Goal: Navigation & Orientation: Find specific page/section

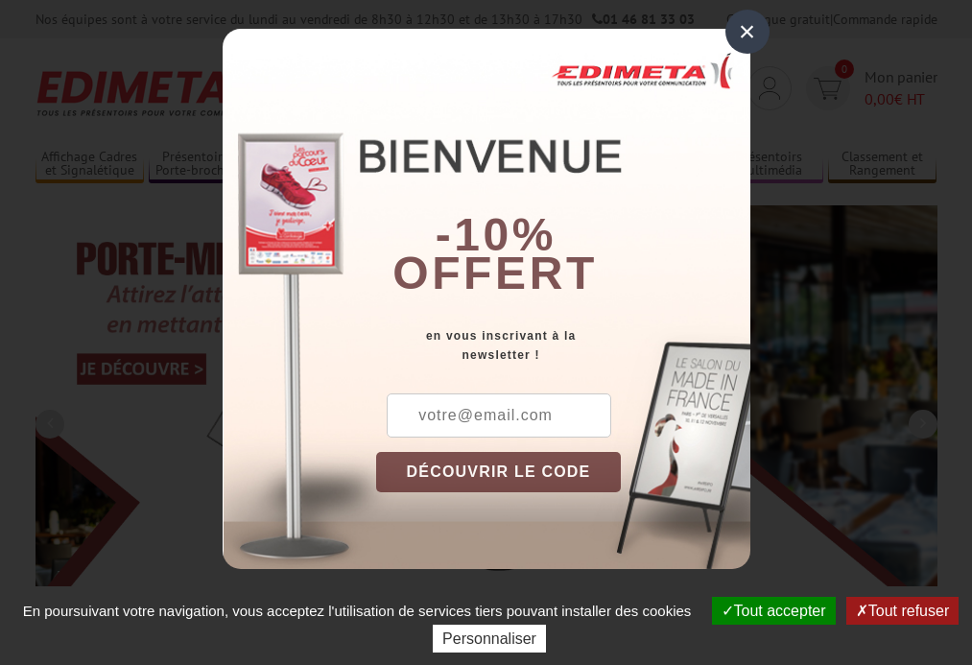
click at [771, 610] on button "Tout accepter" at bounding box center [774, 611] width 124 height 28
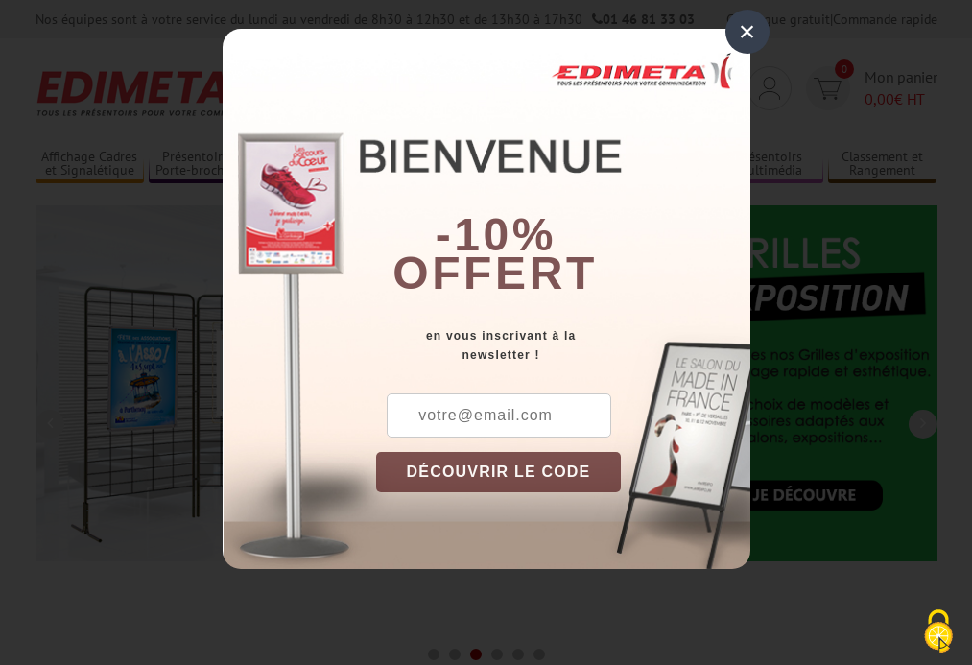
click at [747, 32] on div "×" at bounding box center [748, 32] width 44 height 44
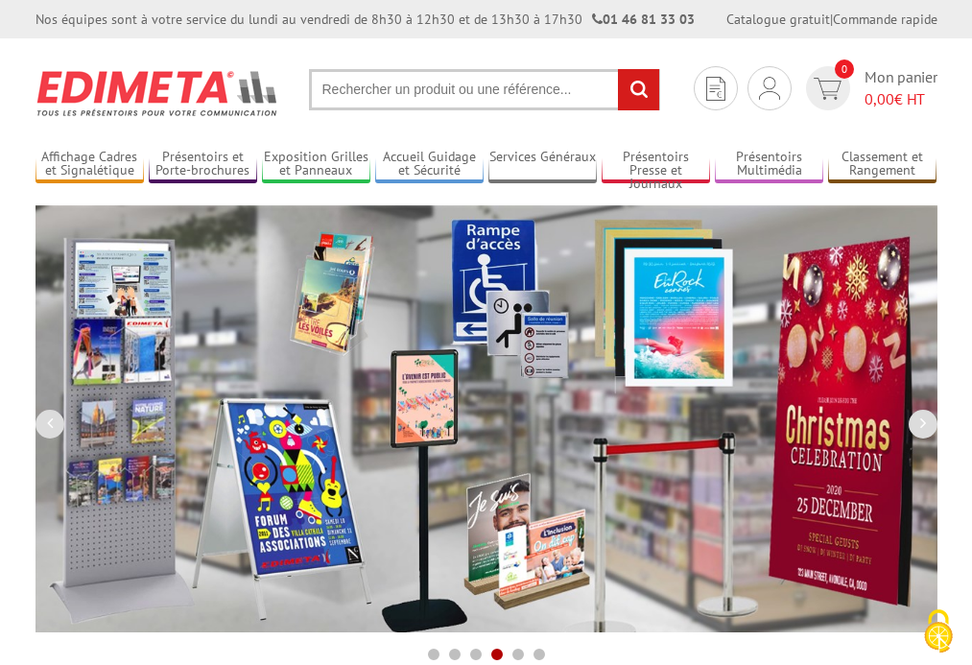
click at [0, 0] on div "Nos équipes sont à votre service du [DATE] au [DATE] de 8h30 à 12h30 et de 13h3…" at bounding box center [486, 19] width 972 height 38
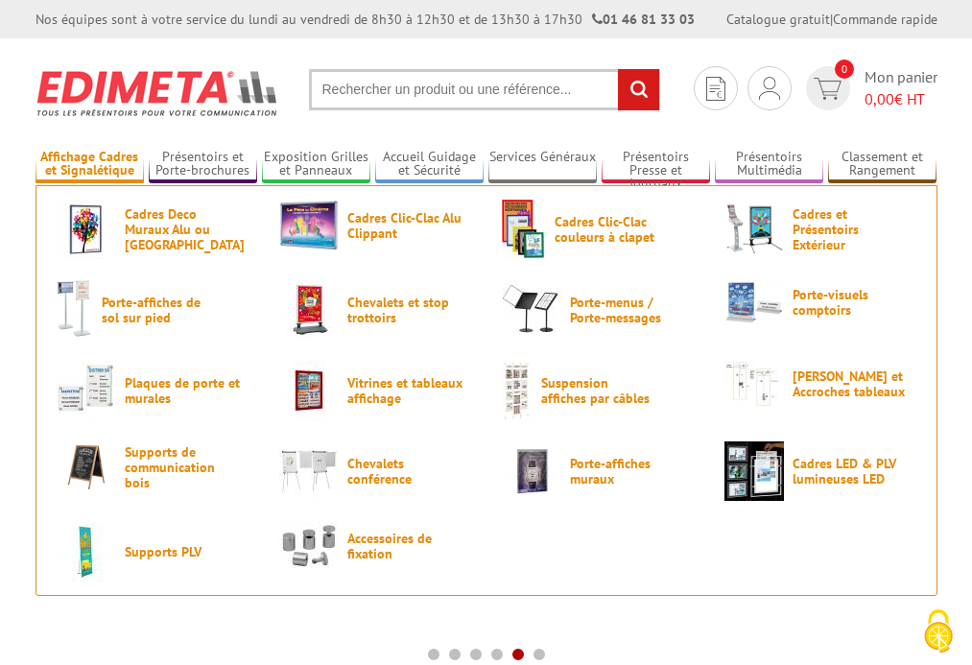
click at [89, 164] on link "Affichage Cadres et Signalétique" at bounding box center [90, 165] width 108 height 32
